Goal: Information Seeking & Learning: Learn about a topic

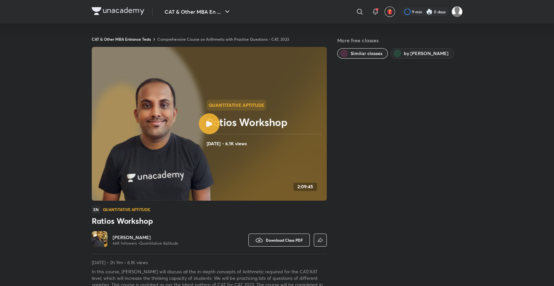
click at [216, 38] on link "Comprehensive Course on Arithmetic with Practice Questions - CAT, 2023" at bounding box center [223, 39] width 132 height 5
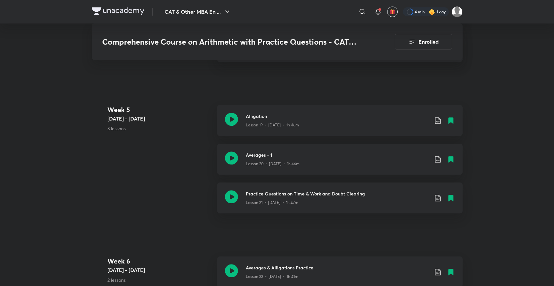
scroll to position [1052, 0]
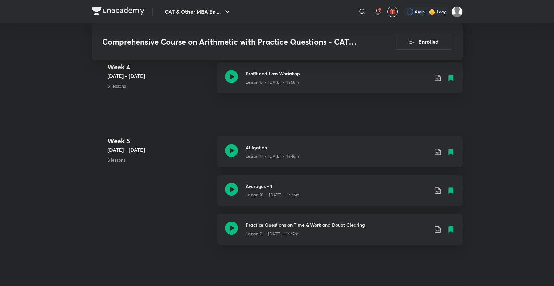
click at [310, 174] on link "Alligation Lesson 19 • [DATE] • 1h 46m" at bounding box center [339, 155] width 245 height 39
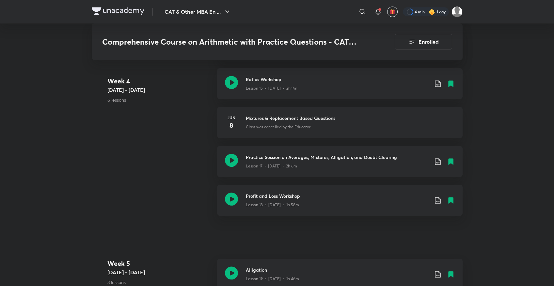
scroll to position [929, 0]
click at [117, 133] on div "Week [DATE] 5 - [DATE] 6 lessons Averages Lesson 13 • [DATE] • 1h 57m Percentag…" at bounding box center [277, 107] width 371 height 233
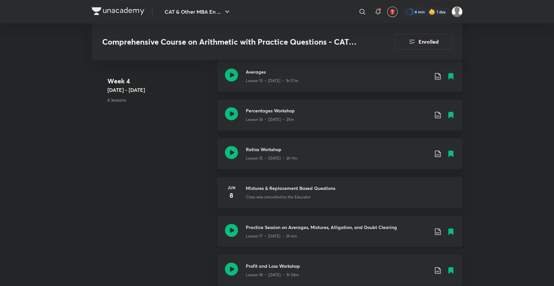
scroll to position [863, 0]
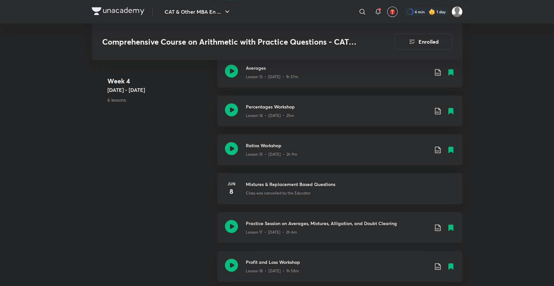
click at [230, 224] on icon at bounding box center [231, 226] width 13 height 13
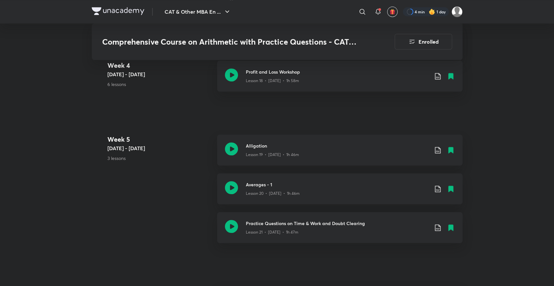
scroll to position [1066, 0]
